Goal: Information Seeking & Learning: Learn about a topic

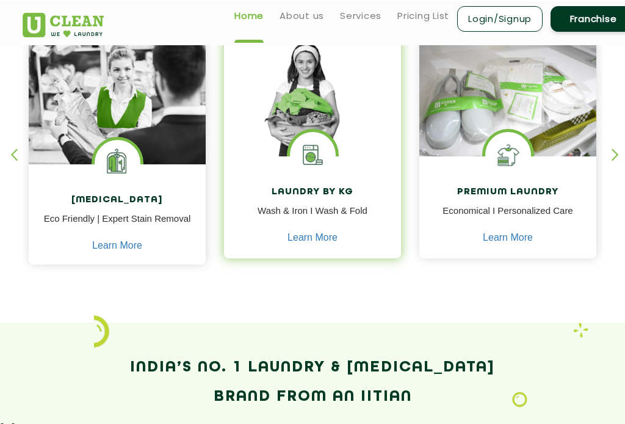
scroll to position [319, 0]
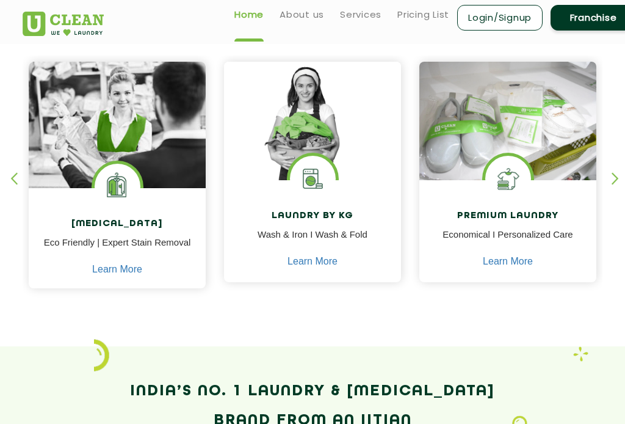
click at [616, 178] on div "button" at bounding box center [621, 189] width 18 height 34
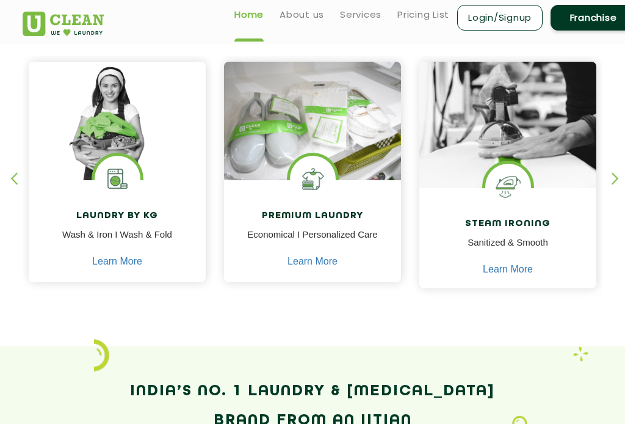
click at [616, 178] on div "button" at bounding box center [621, 189] width 18 height 34
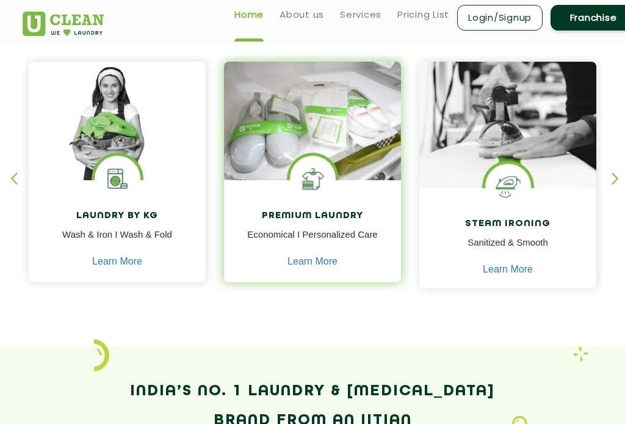
click at [336, 148] on img at bounding box center [312, 121] width 177 height 118
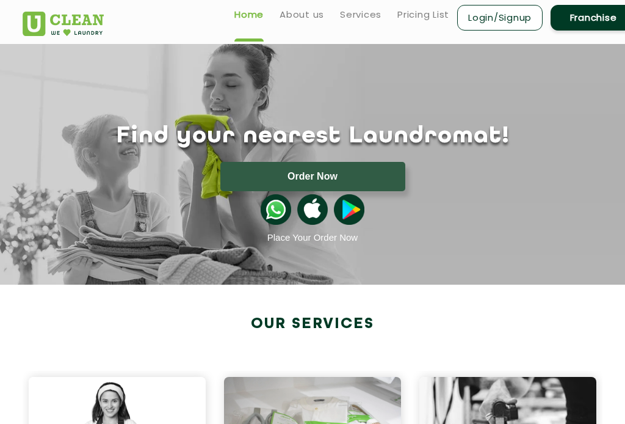
scroll to position [0, 0]
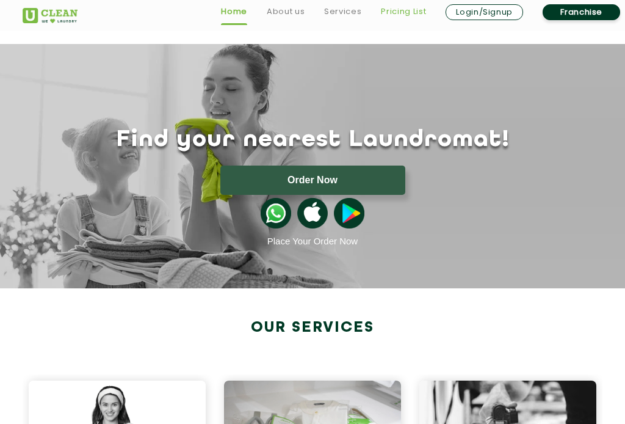
click at [415, 12] on link "Pricing List" at bounding box center [403, 11] width 45 height 15
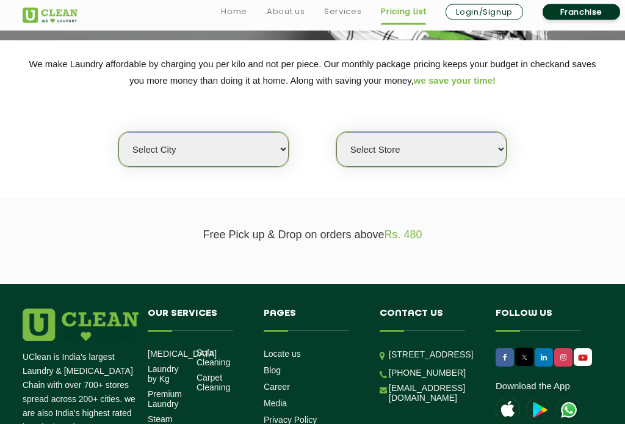
scroll to position [187, 0]
select select "11"
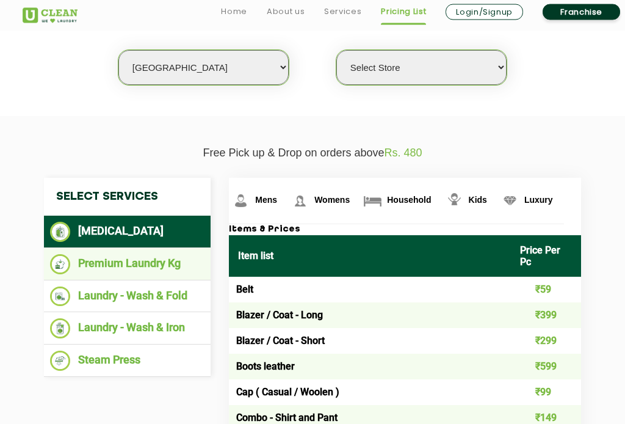
scroll to position [269, 0]
click at [192, 263] on li "Premium Laundry Kg" at bounding box center [127, 264] width 154 height 20
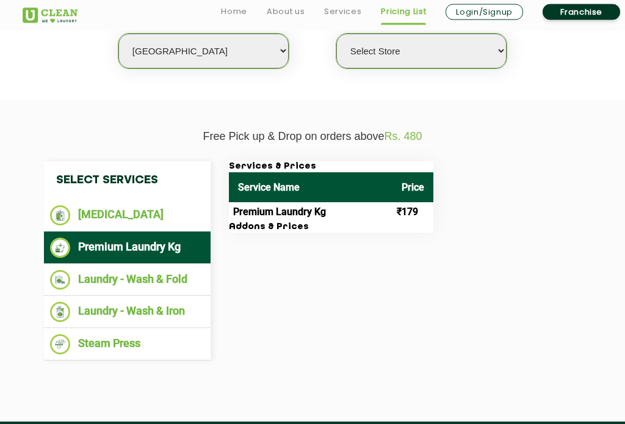
scroll to position [285, 0]
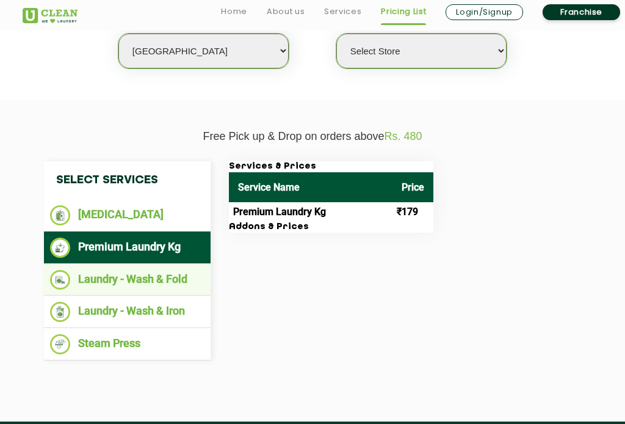
click at [148, 286] on ul "Laundry - Wash & Fold" at bounding box center [127, 280] width 167 height 32
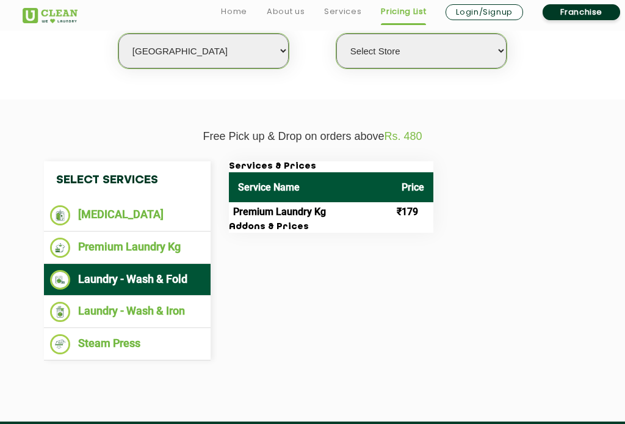
click at [153, 275] on li "Laundry - Wash & Fold" at bounding box center [127, 280] width 154 height 20
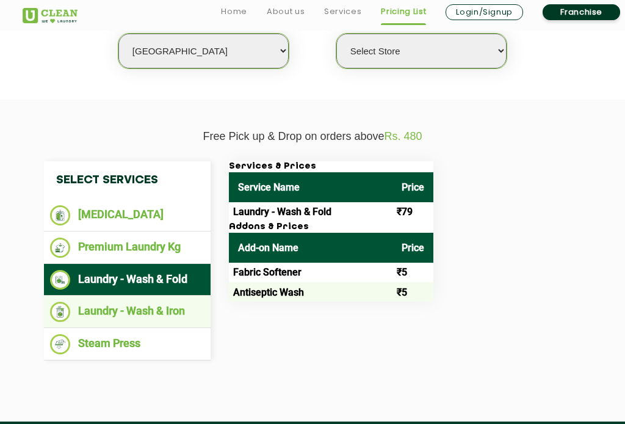
click at [142, 314] on li "Laundry - Wash & Iron" at bounding box center [127, 312] width 154 height 20
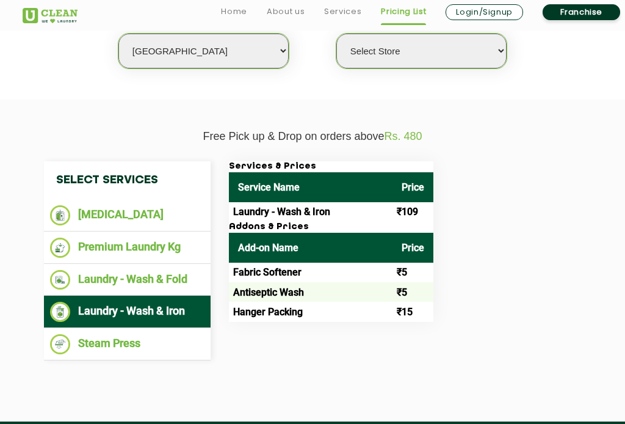
select select "310"
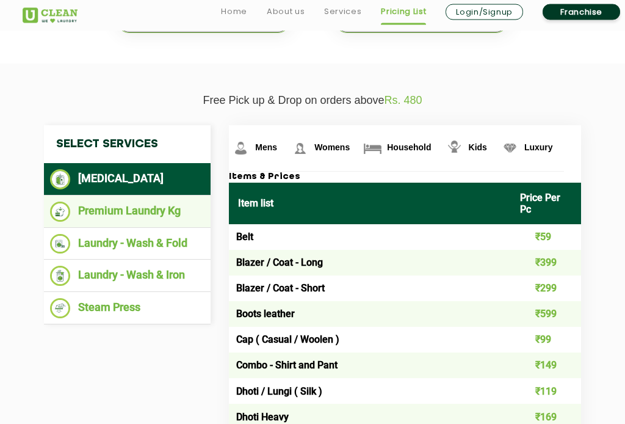
scroll to position [321, 0]
click at [157, 206] on li "Premium Laundry Kg" at bounding box center [127, 212] width 154 height 20
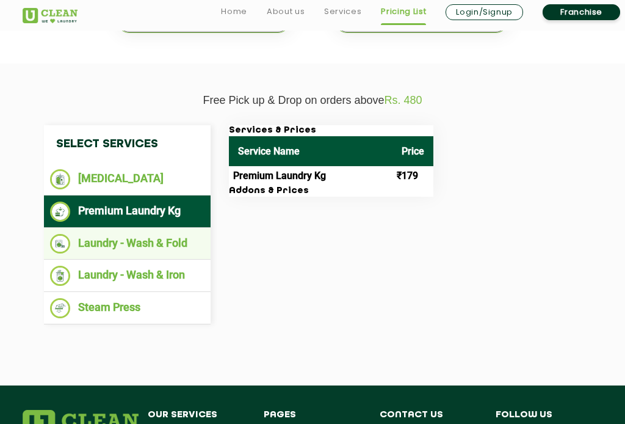
click at [162, 234] on li "Laundry - Wash & Fold" at bounding box center [127, 244] width 154 height 20
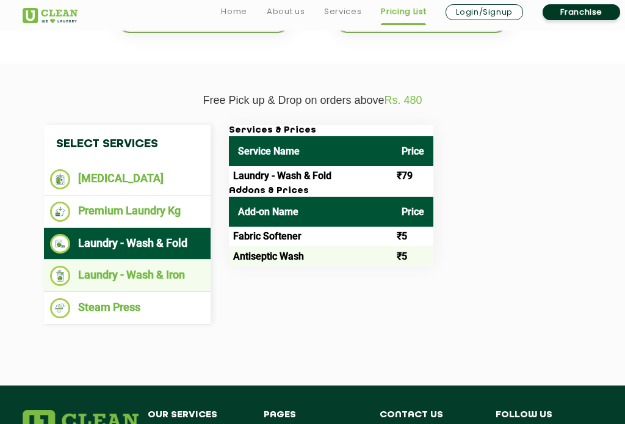
click at [164, 282] on ul "Laundry - Wash & Iron" at bounding box center [127, 276] width 167 height 32
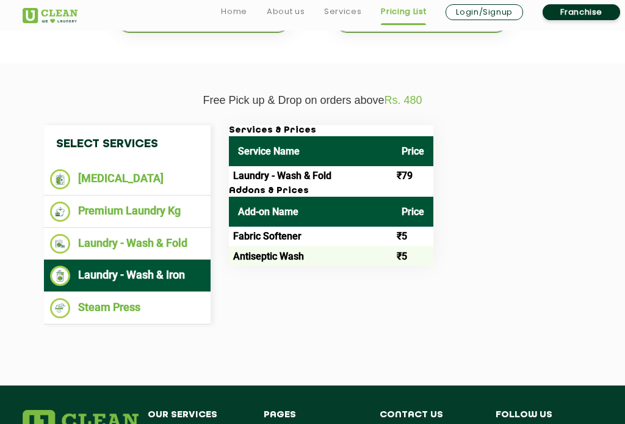
click at [164, 282] on ul "Laundry - Wash & Iron" at bounding box center [127, 276] width 167 height 32
click at [157, 279] on li "Laundry - Wash & Iron" at bounding box center [127, 276] width 154 height 20
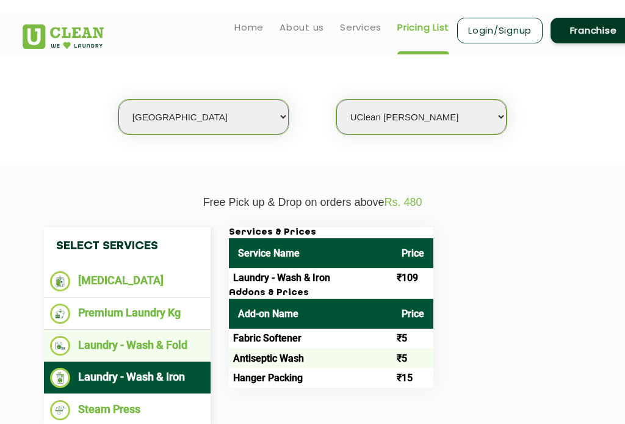
scroll to position [0, 0]
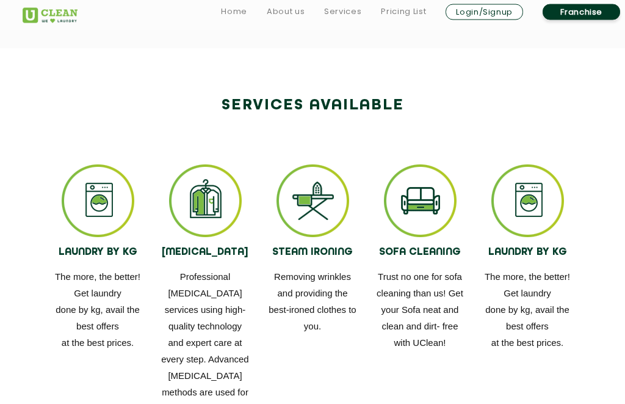
scroll to position [595, 0]
